Goal: Transaction & Acquisition: Purchase product/service

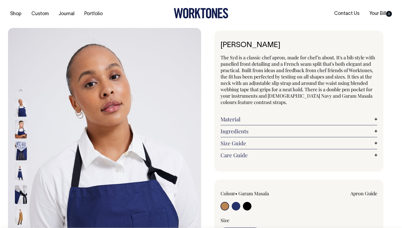
radio input "true"
select select "[DEMOGRAPHIC_DATA] Navy"
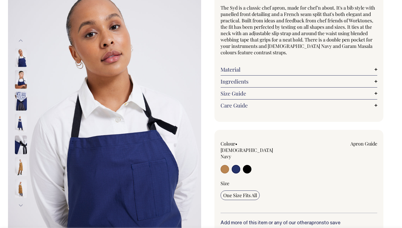
scroll to position [49, 0]
click at [17, 100] on img at bounding box center [21, 101] width 12 height 19
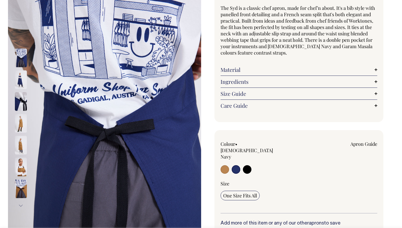
click at [20, 102] on img at bounding box center [21, 101] width 12 height 19
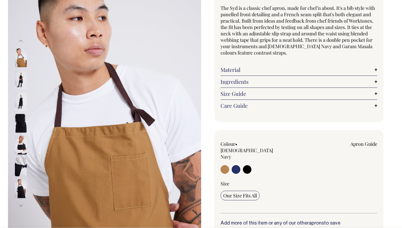
click at [134, 111] on img at bounding box center [104, 123] width 193 height 290
